Goal: Navigation & Orientation: Find specific page/section

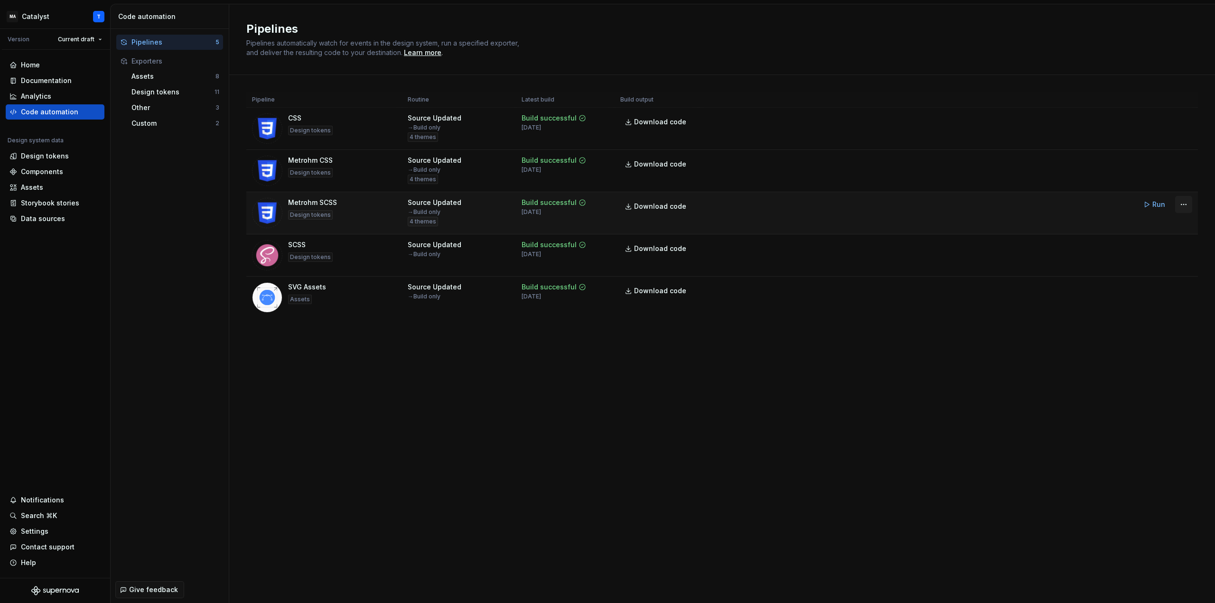
click at [1185, 199] on html "MA Catalyst T Version Current draft Home Documentation Analytics Code automatio…" at bounding box center [607, 301] width 1215 height 603
click at [956, 425] on html "MA Catalyst T Version Current draft Home Documentation Analytics Code automatio…" at bounding box center [607, 301] width 1215 height 603
click at [1187, 206] on html "MA Catalyst T Version Current draft Home Documentation Analytics Code automatio…" at bounding box center [607, 301] width 1215 height 603
click at [1187, 205] on html "MA Catalyst T Version Current draft Home Documentation Analytics Code automatio…" at bounding box center [607, 301] width 1215 height 603
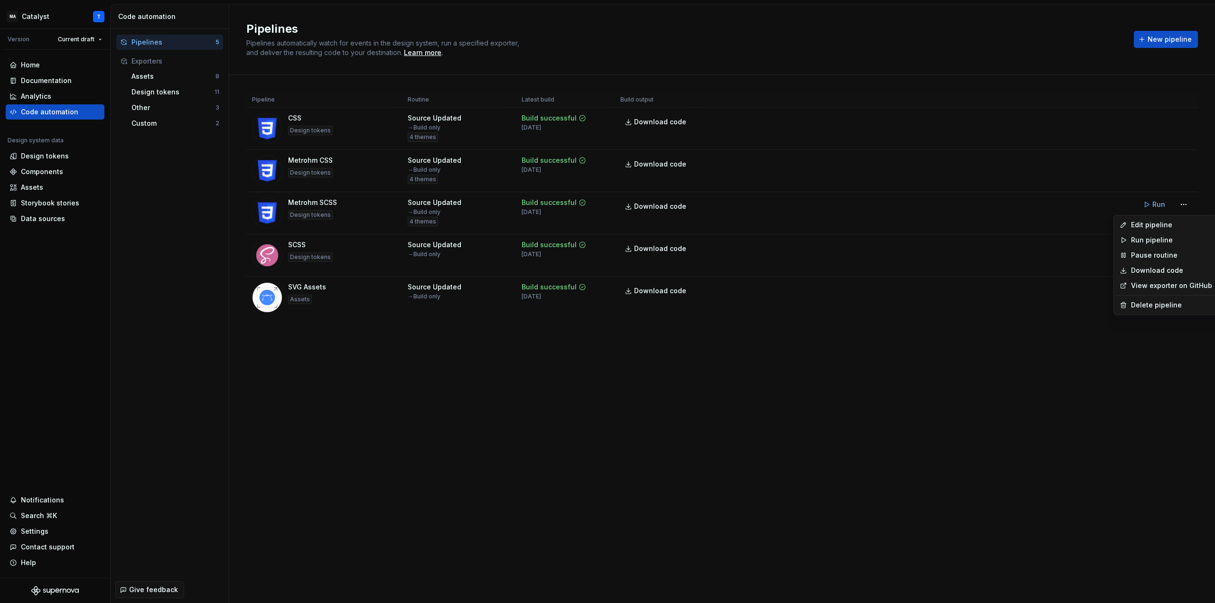
click at [954, 423] on html "MA Catalyst T Version Current draft Home Documentation Analytics Code automatio…" at bounding box center [607, 301] width 1215 height 603
drag, startPoint x: 175, startPoint y: 337, endPoint x: 634, endPoint y: 219, distance: 473.4
click at [175, 336] on div "Pipelines 5 Exporters Assets 8 Design tokens 11 Other 3 Custom 2" at bounding box center [170, 303] width 118 height 548
click at [100, 19] on html "MA Catalyst T Version Current draft Home Documentation Analytics Code automatio…" at bounding box center [607, 301] width 1215 height 603
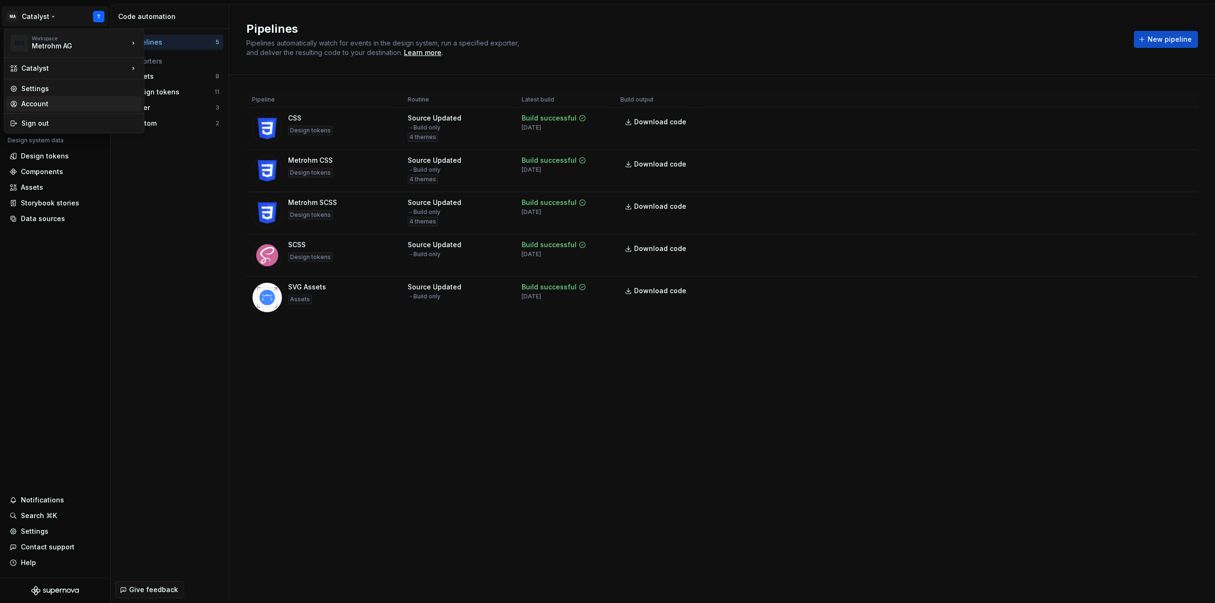
click at [37, 103] on div "Account" at bounding box center [79, 103] width 117 height 9
